Goal: Information Seeking & Learning: Compare options

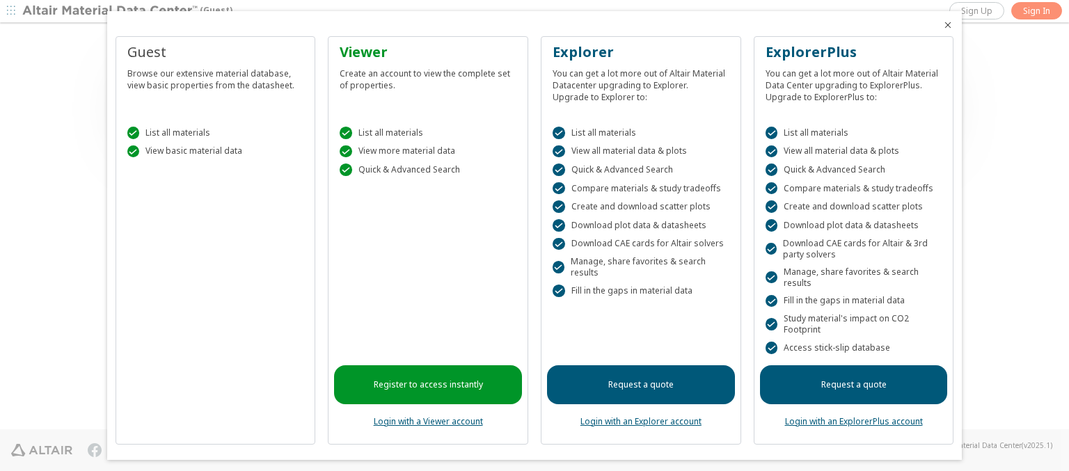
click at [943, 25] on icon "Close" at bounding box center [948, 24] width 11 height 11
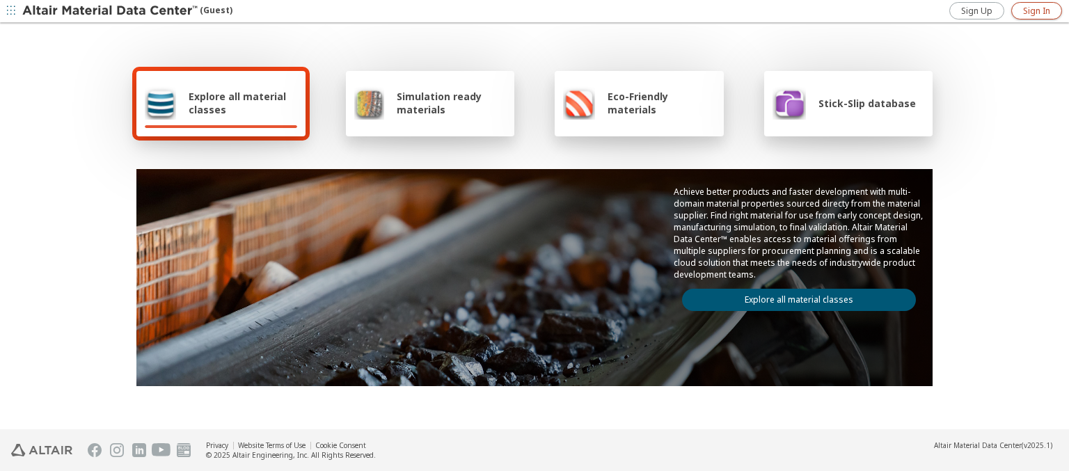
click at [1037, 10] on span "Sign In" at bounding box center [1036, 11] width 27 height 11
click at [111, 11] on img at bounding box center [111, 11] width 178 height 14
click at [237, 103] on span "Explore all material classes" at bounding box center [243, 103] width 109 height 26
click at [794, 297] on link "Explore all material classes" at bounding box center [799, 300] width 234 height 22
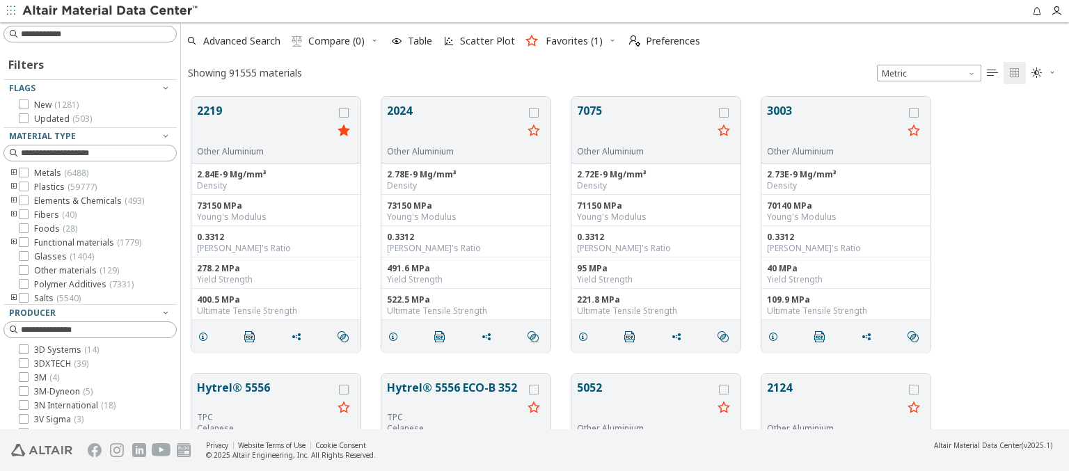
scroll to position [333, 877]
click at [345, 112] on icon "grid" at bounding box center [344, 113] width 10 height 10
click at [535, 112] on icon "grid" at bounding box center [534, 113] width 10 height 10
click at [337, 41] on span "Compare (2)" at bounding box center [336, 41] width 56 height 10
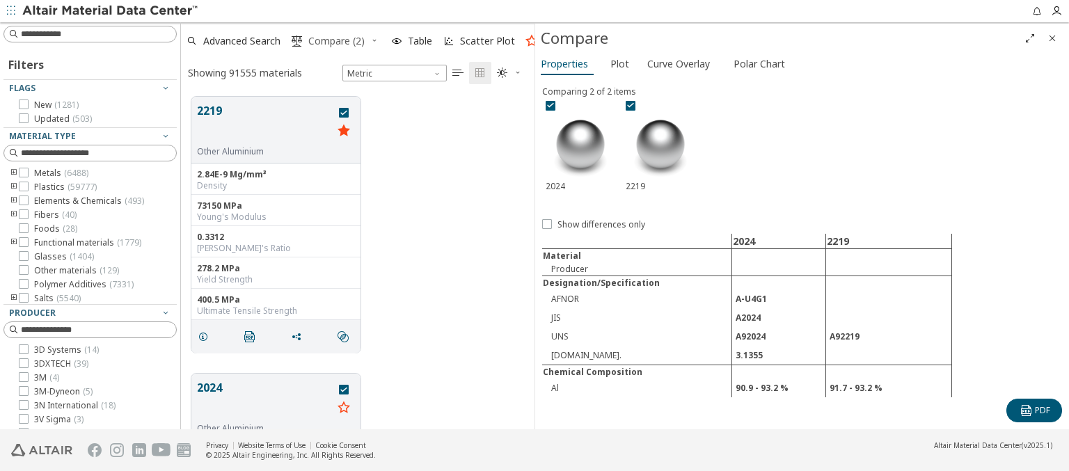
scroll to position [333, 343]
click at [678, 63] on span "Curve Overlay" at bounding box center [678, 64] width 63 height 22
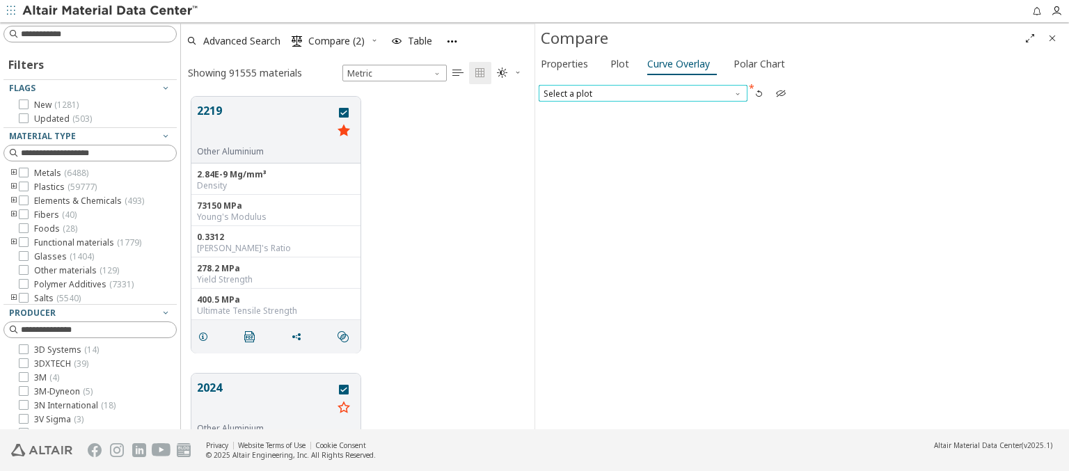
click at [643, 93] on span "Select a plot" at bounding box center [643, 93] width 209 height 17
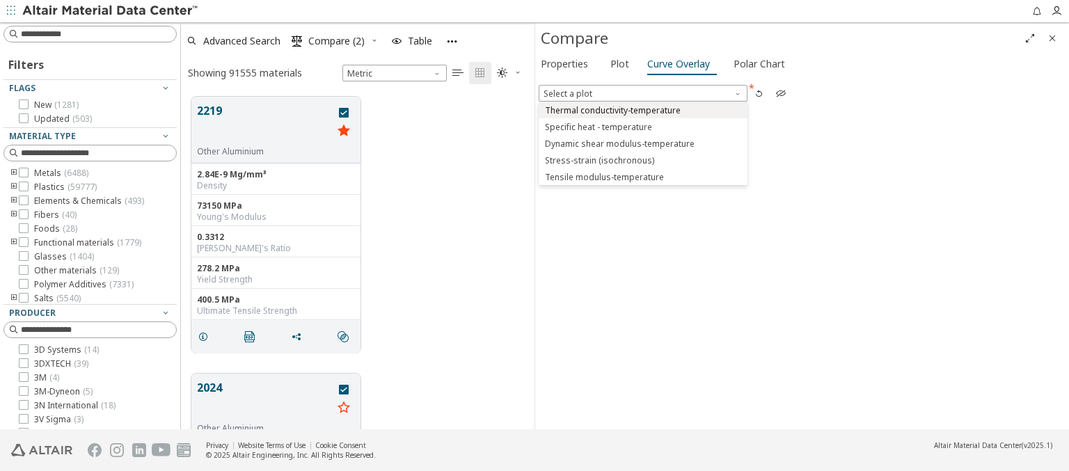
click at [643, 109] on span "Thermal conductivity-temperature" at bounding box center [613, 110] width 136 height 11
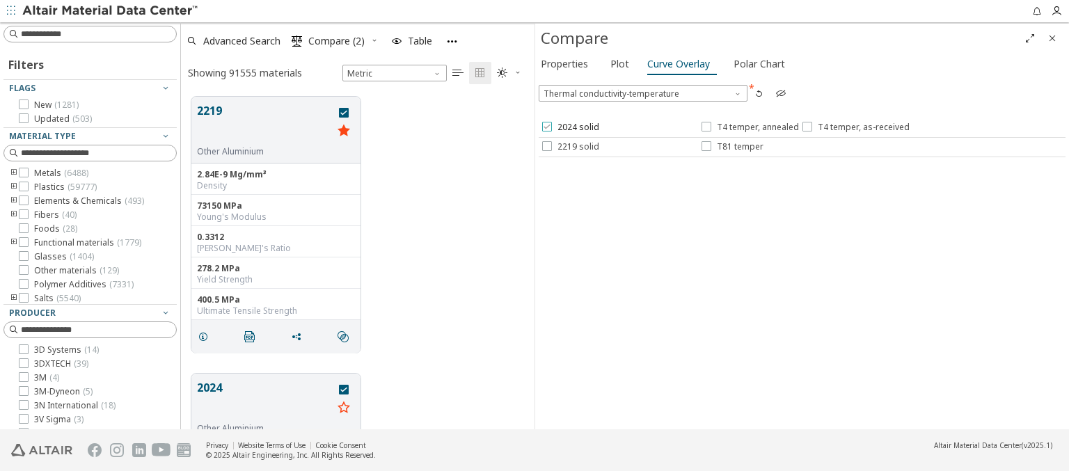
click at [569, 127] on span "2024 solid" at bounding box center [579, 127] width 42 height 11
click at [749, 127] on span "T4 temper, annealed" at bounding box center [758, 127] width 82 height 11
click at [853, 127] on span "T4 temper, as-received" at bounding box center [864, 127] width 92 height 11
click at [569, 146] on span "2219 solid" at bounding box center [579, 146] width 42 height 11
click at [732, 146] on span "T81 temper" at bounding box center [740, 146] width 47 height 11
